Goal: Task Accomplishment & Management: Manage account settings

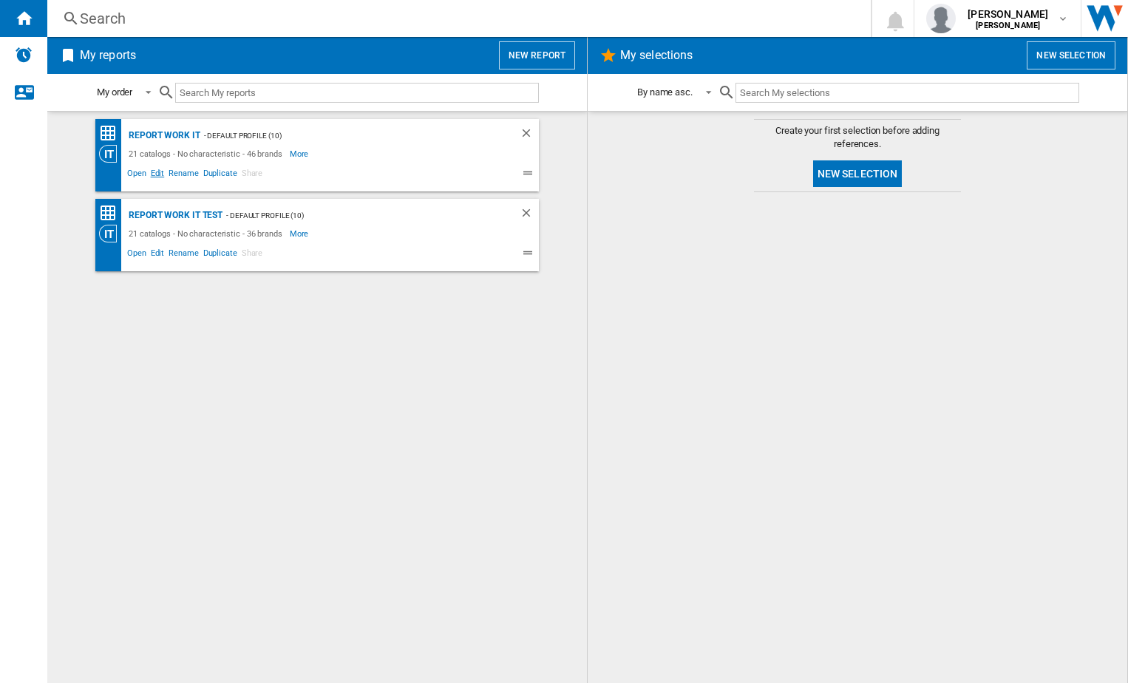
click at [163, 174] on span "Edit" at bounding box center [158, 175] width 18 height 18
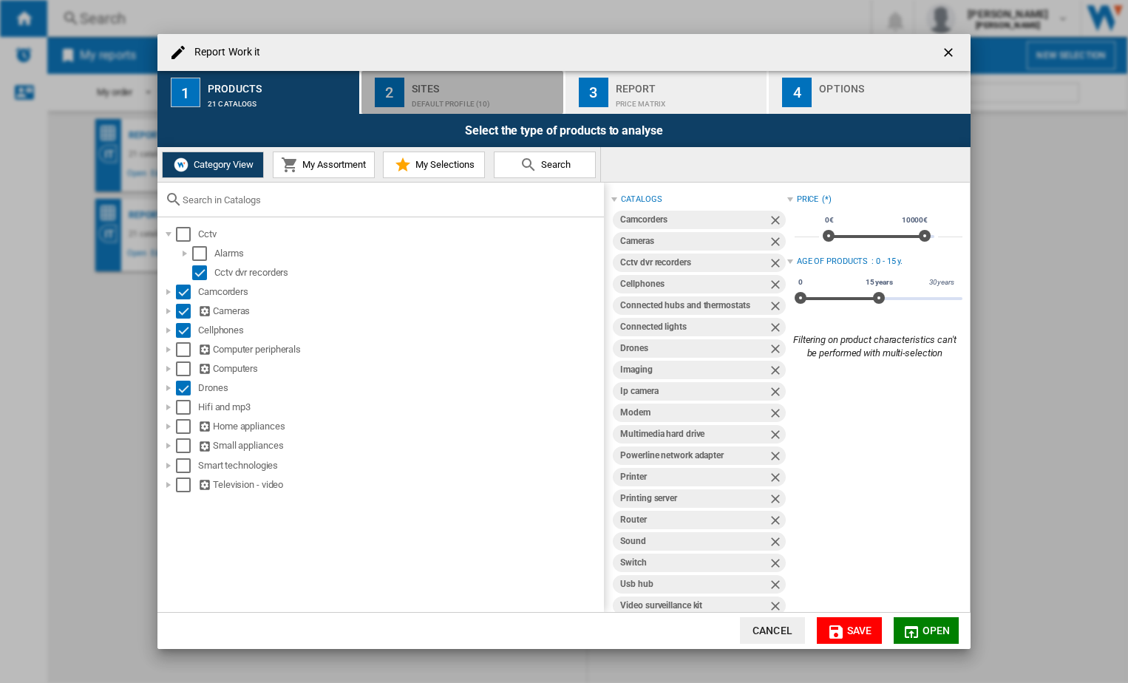
click at [441, 103] on div "Default profile (10)" at bounding box center [485, 100] width 146 height 16
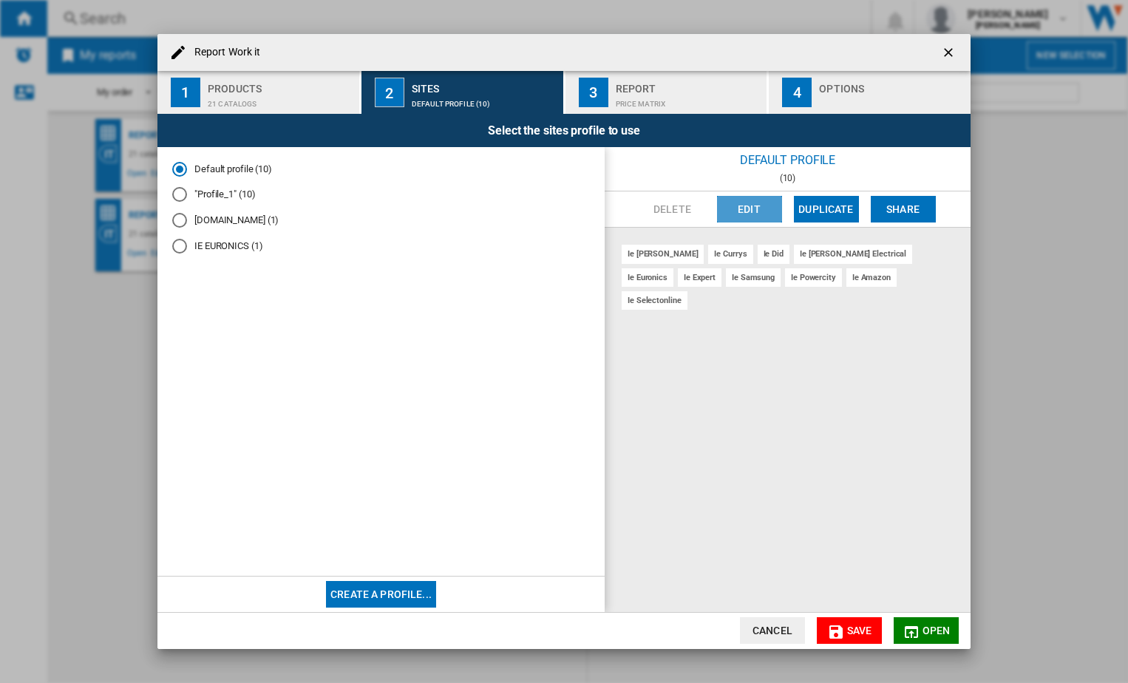
click at [751, 204] on button "Edit" at bounding box center [749, 209] width 65 height 27
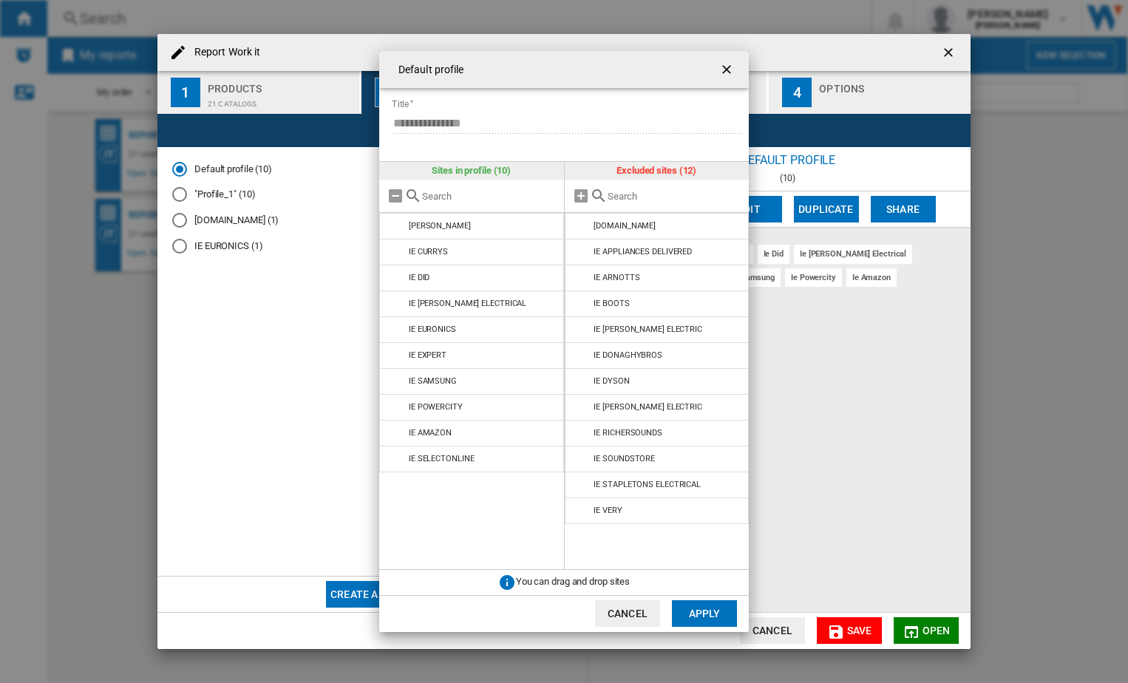
click at [599, 194] on md-icon at bounding box center [599, 196] width 18 height 18
click at [596, 195] on md-icon at bounding box center [599, 196] width 18 height 18
click at [581, 194] on md-icon at bounding box center [581, 196] width 18 height 18
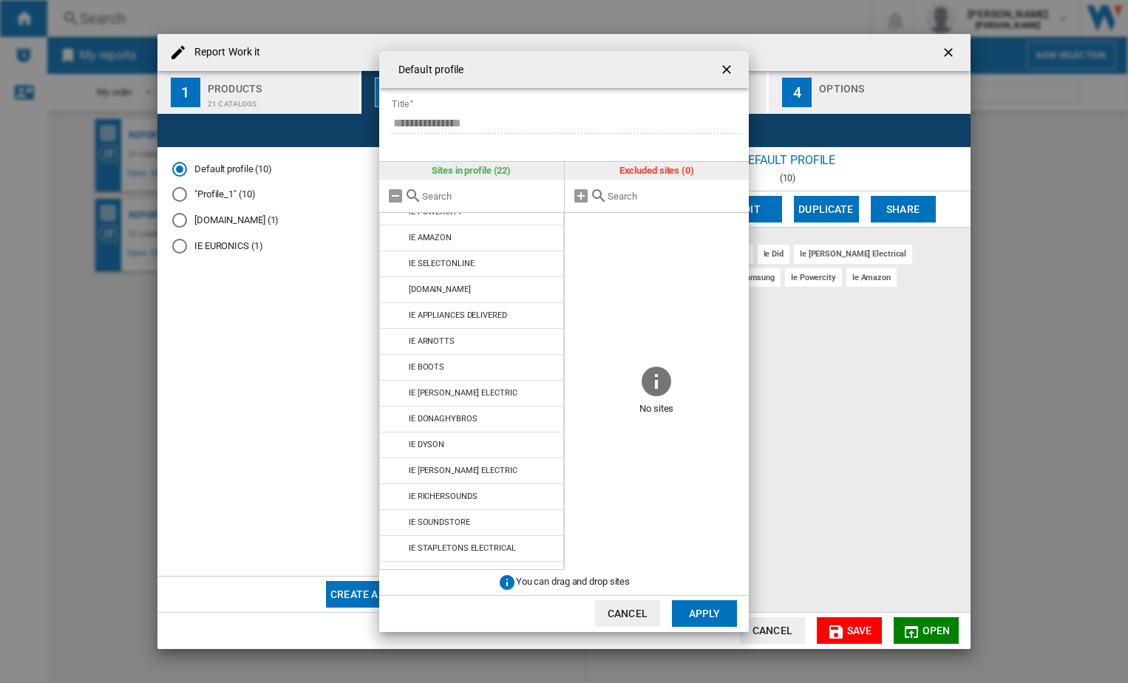
scroll to position [214, 0]
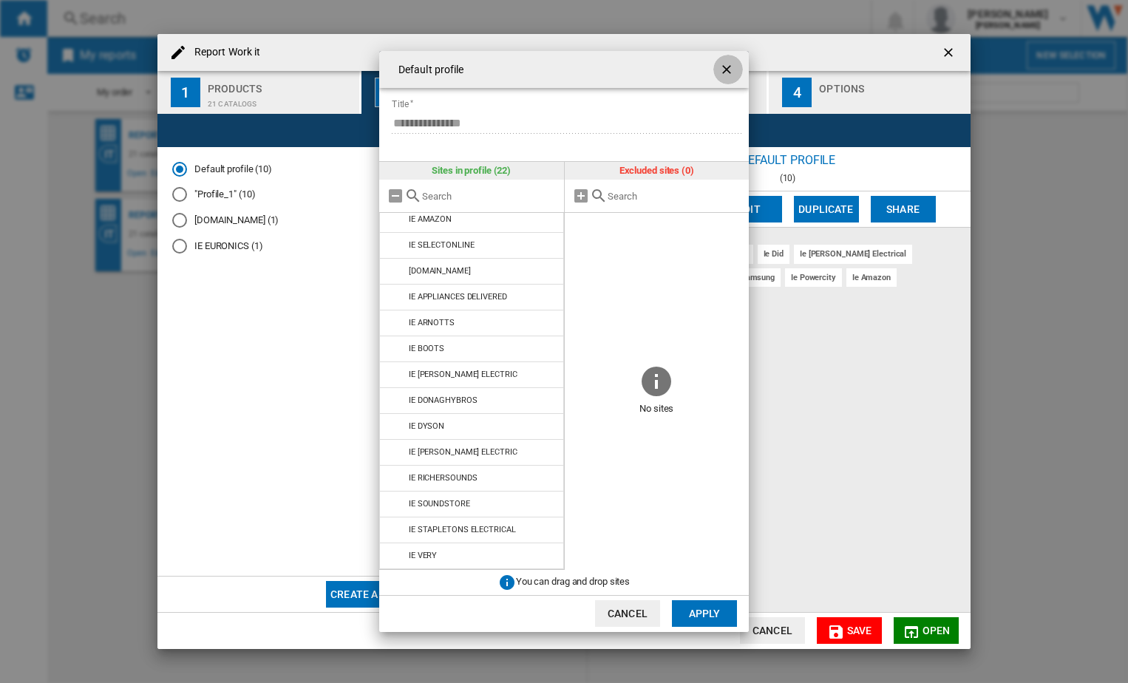
click at [728, 69] on ng-md-icon "getI18NText('BUTTONS.CLOSE_DIALOG')" at bounding box center [728, 71] width 18 height 18
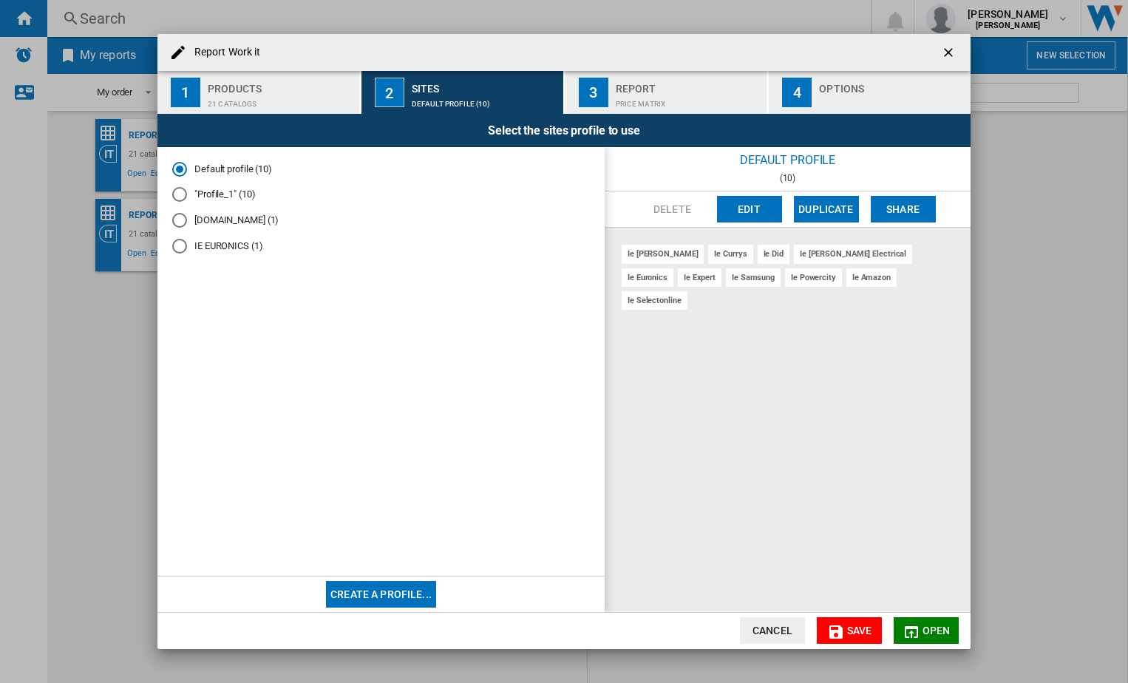
click at [747, 208] on button "Edit" at bounding box center [749, 209] width 65 height 27
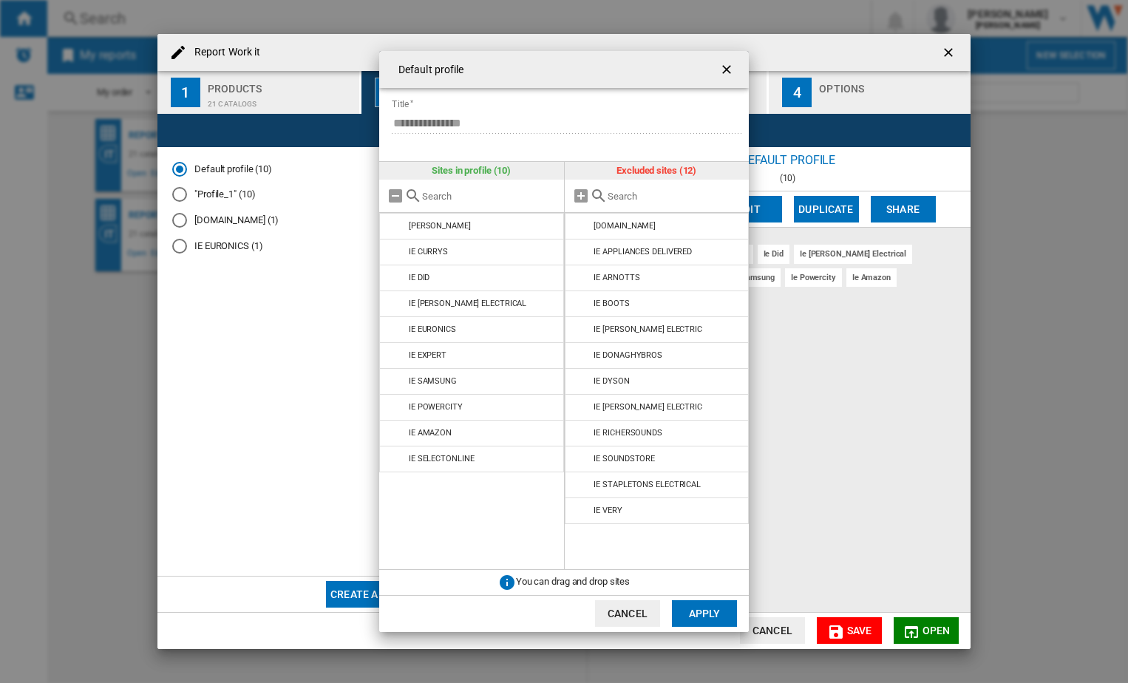
click at [595, 191] on md-icon "{{::title}} {{::getI18NText('BUTTONS.CANCEL')}} ..." at bounding box center [599, 196] width 18 height 18
click at [622, 194] on input "{{::title}} {{::getI18NText('BUTTONS.CANCEL')}} ..." at bounding box center [674, 196] width 134 height 11
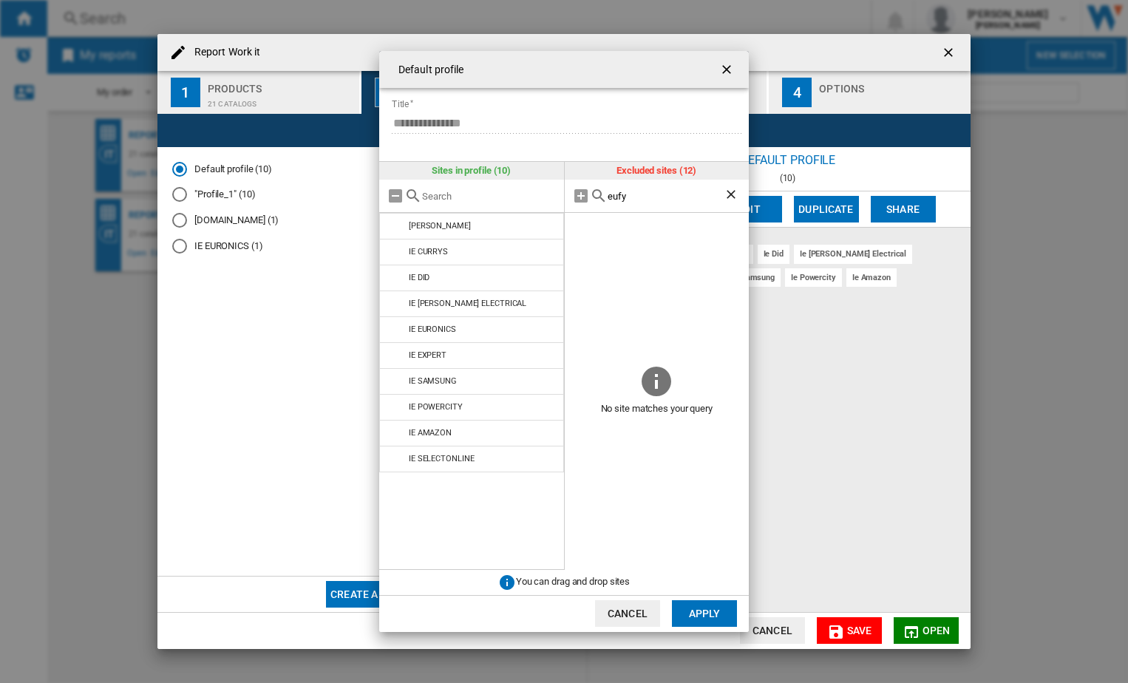
type input "eufy"
click at [730, 194] on ng-md-icon "Clear search" at bounding box center [732, 196] width 18 height 18
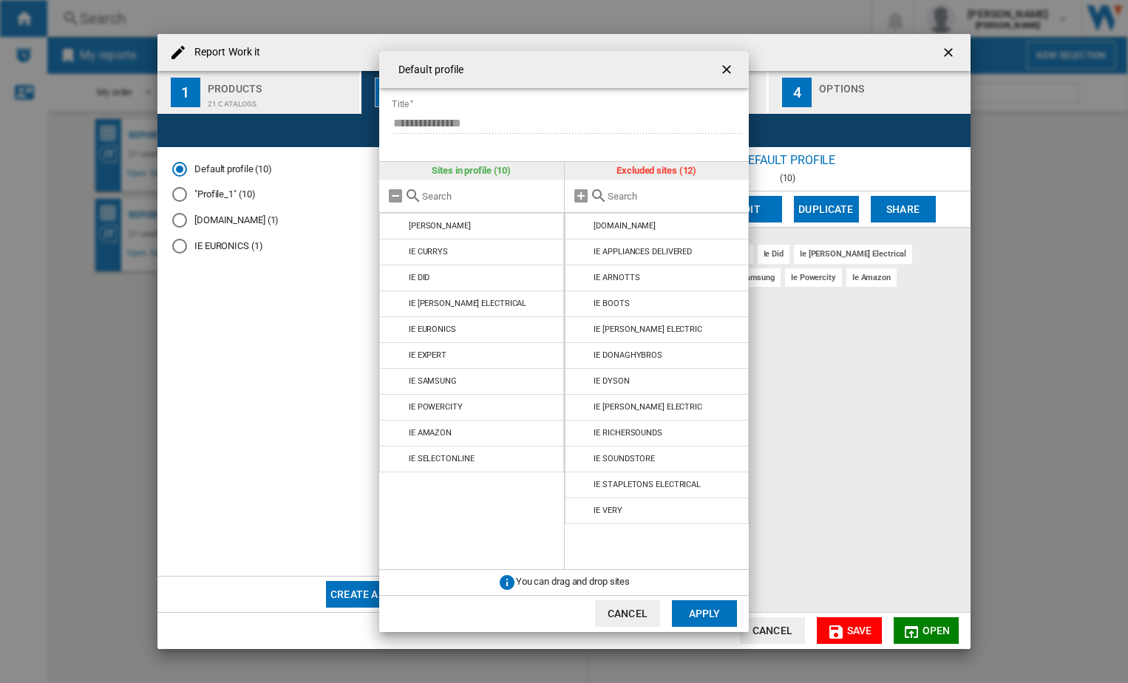
drag, startPoint x: 914, startPoint y: 457, endPoint x: 333, endPoint y: 10, distance: 733.4
click at [915, 457] on div "**********" at bounding box center [564, 341] width 1128 height 683
drag, startPoint x: 535, startPoint y: 66, endPoint x: 576, endPoint y: 67, distance: 41.4
click at [576, 67] on div "Default profile" at bounding box center [563, 69] width 369 height 37
drag, startPoint x: 531, startPoint y: 69, endPoint x: 839, endPoint y: 26, distance: 311.1
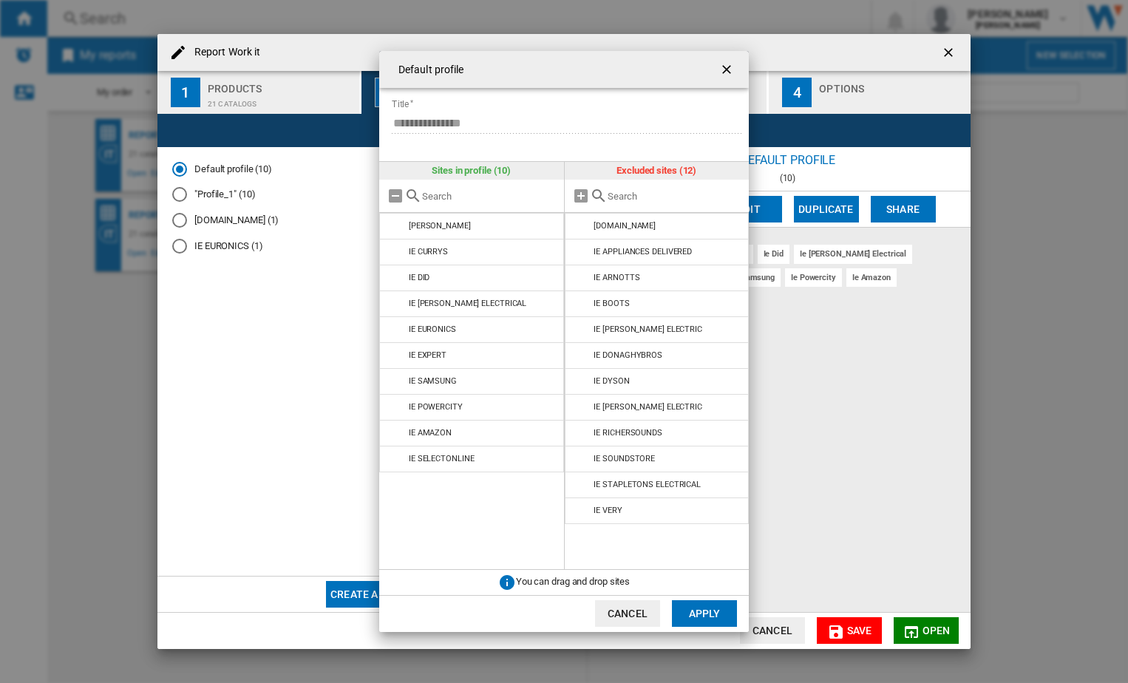
click at [839, 26] on div "**********" at bounding box center [564, 341] width 1128 height 683
click at [661, 583] on div "You can drag and drop sites" at bounding box center [563, 582] width 369 height 25
click at [729, 68] on ng-md-icon "getI18NText('BUTTONS.CLOSE_DIALOG')" at bounding box center [728, 71] width 18 height 18
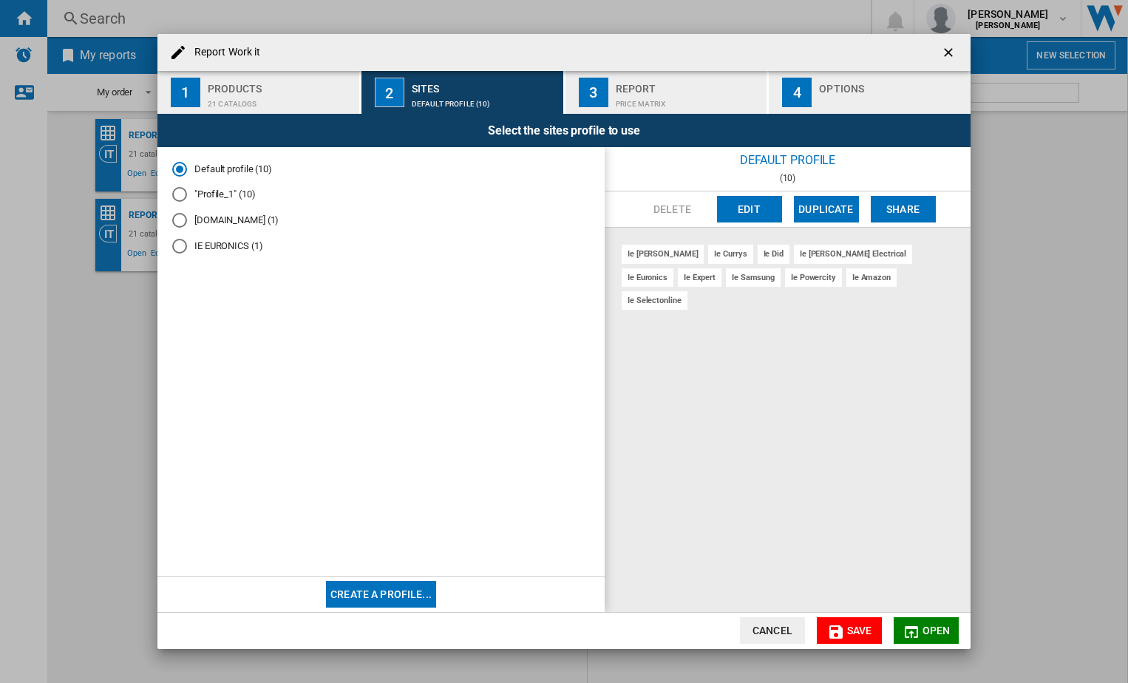
click at [981, 329] on div "Report Work it 1 Products 21 catalogs 2 Sites Default profile (10) 3 Report Pri…" at bounding box center [564, 341] width 1128 height 683
click at [947, 48] on ng-md-icon "getI18NText('BUTTONS.CLOSE_DIALOG')" at bounding box center [950, 54] width 18 height 18
